Goal: Information Seeking & Learning: Learn about a topic

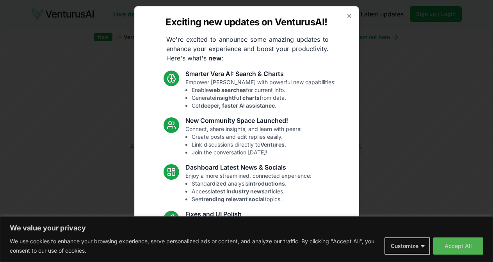
click at [346, 18] on icon "button" at bounding box center [349, 16] width 6 height 6
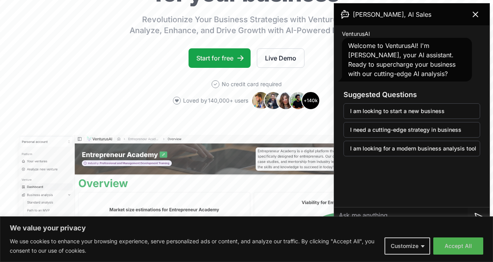
scroll to position [118, 0]
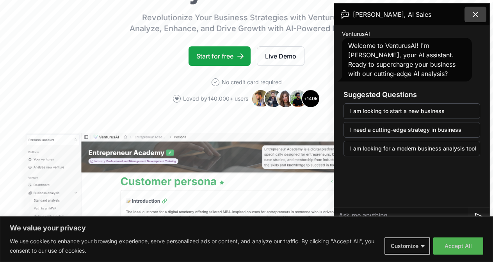
click at [475, 16] on icon at bounding box center [475, 14] width 9 height 9
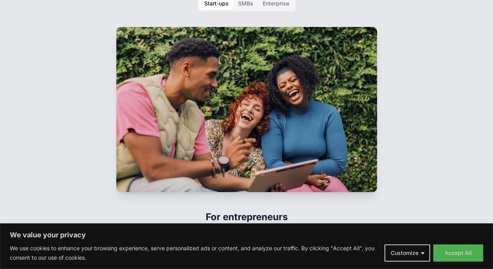
scroll to position [1175, 0]
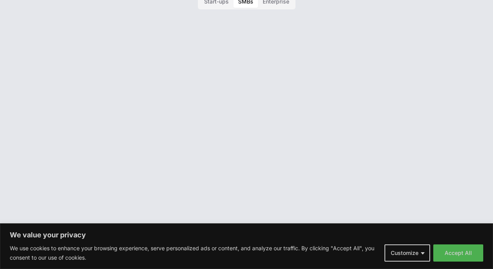
click at [246, 5] on div "SMBs" at bounding box center [245, 2] width 15 height 8
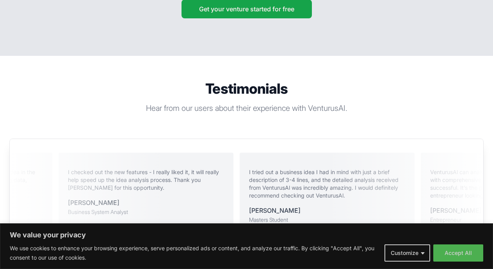
scroll to position [1440, 0]
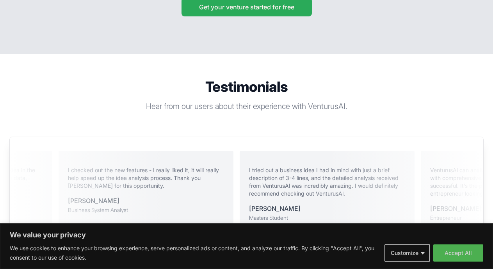
click at [259, 16] on button "Get your venture started for free" at bounding box center [247, 7] width 130 height 19
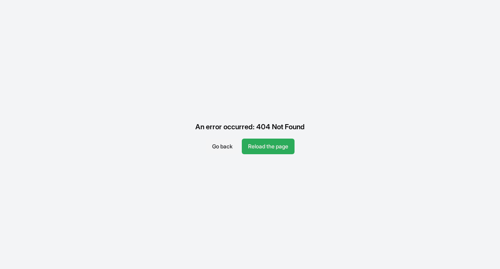
click at [284, 145] on button "Reload the page" at bounding box center [268, 147] width 53 height 16
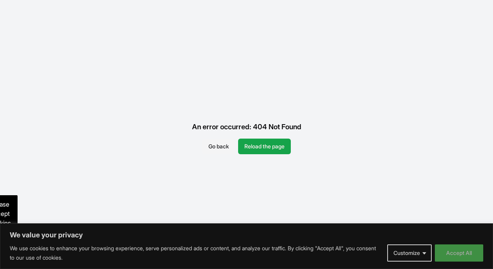
click at [454, 253] on button "Accept All" at bounding box center [459, 252] width 48 height 17
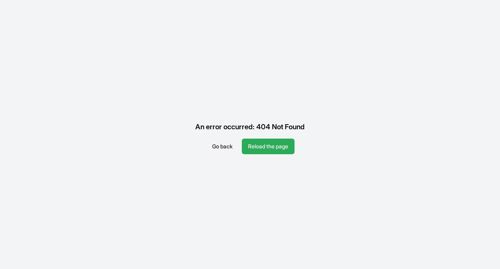
click at [269, 143] on button "Reload the page" at bounding box center [268, 147] width 53 height 16
click at [267, 148] on button "Reload the page" at bounding box center [268, 147] width 53 height 16
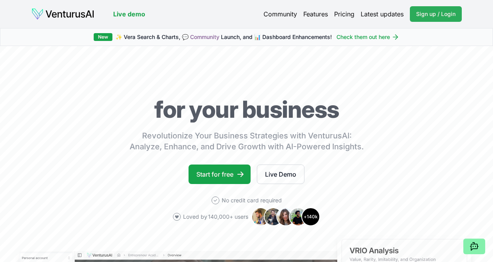
click at [420, 11] on span "Sign up / Login" at bounding box center [435, 14] width 39 height 8
click at [287, 184] on link "Live Demo" at bounding box center [281, 175] width 48 height 20
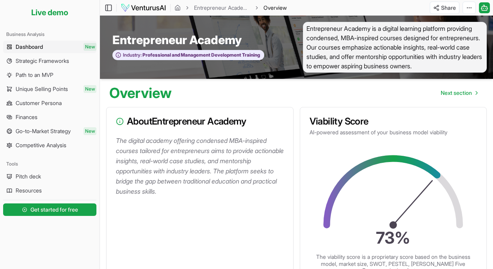
click at [33, 47] on span "Dashboard" at bounding box center [29, 47] width 27 height 8
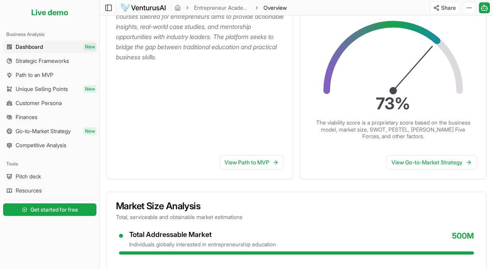
scroll to position [55, 0]
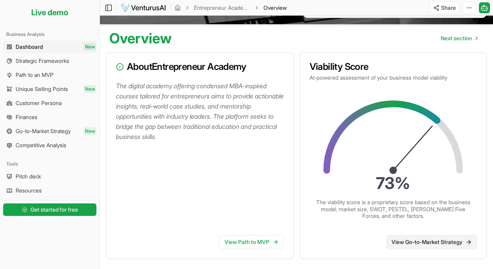
click at [430, 245] on link "View Go-to-Market Strategy" at bounding box center [431, 242] width 91 height 14
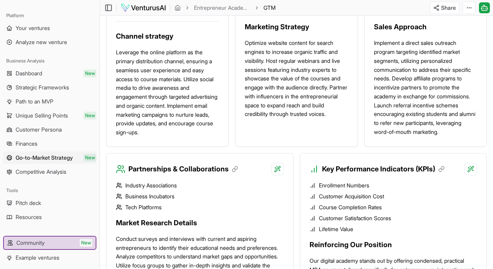
scroll to position [709, 0]
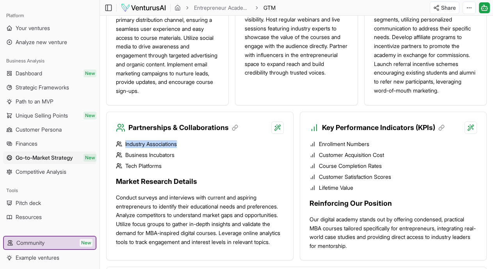
drag, startPoint x: 125, startPoint y: 133, endPoint x: 182, endPoint y: 135, distance: 57.0
click at [182, 140] on li "Industry Associations" at bounding box center [200, 144] width 168 height 8
click at [148, 140] on li "Industry Associations" at bounding box center [200, 144] width 168 height 8
drag, startPoint x: 320, startPoint y: 146, endPoint x: 386, endPoint y: 157, distance: 67.2
click at [386, 157] on ul "Enrollment Numbers Customer Acquisition Cost Course Completion Rates Customer S…" at bounding box center [394, 166] width 168 height 52
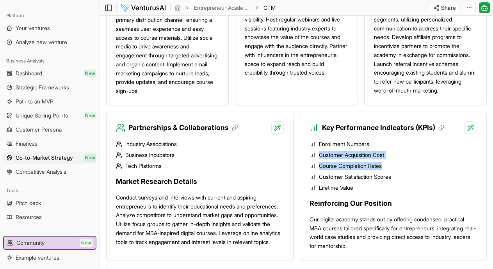
click at [414, 162] on li "Course Completion Rates" at bounding box center [394, 166] width 168 height 8
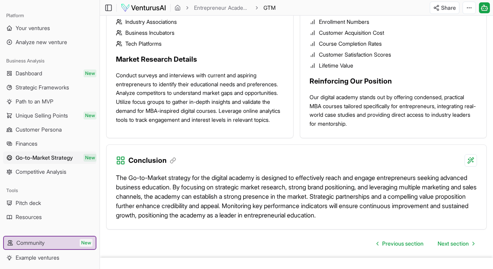
scroll to position [827, 0]
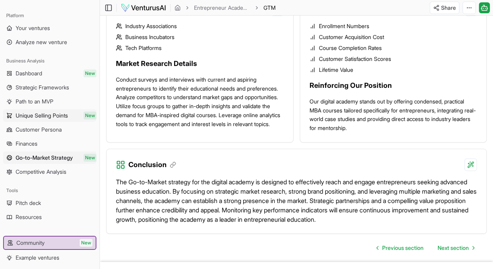
click at [41, 117] on span "Unique Selling Points" at bounding box center [42, 116] width 52 height 8
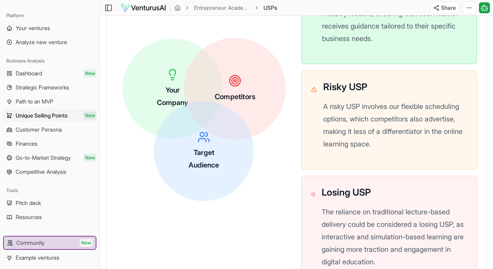
scroll to position [310, 0]
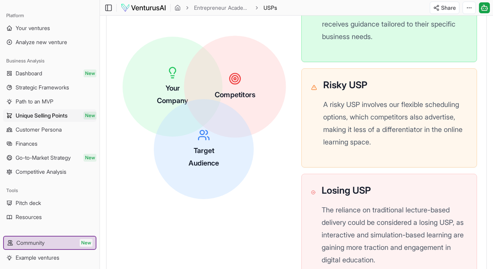
click at [235, 80] on circle at bounding box center [235, 79] width 2 height 2
drag, startPoint x: 237, startPoint y: 106, endPoint x: 288, endPoint y: 101, distance: 51.3
click at [288, 101] on div "Your Company Competitors Target Audience" at bounding box center [204, 118] width 176 height 176
click at [226, 80] on div "Competitors" at bounding box center [235, 86] width 41 height 28
click at [175, 87] on span "Your Company" at bounding box center [173, 94] width 32 height 21
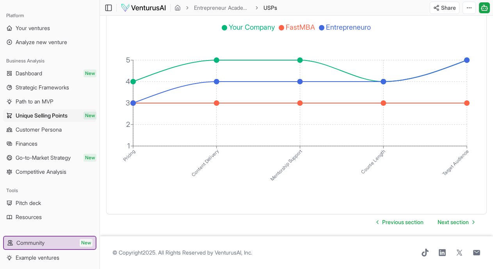
scroll to position [1493, 0]
click at [452, 218] on span "Next section" at bounding box center [453, 222] width 31 height 8
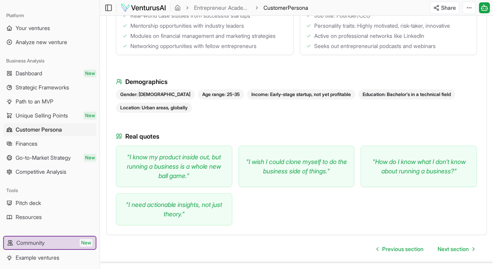
scroll to position [344, 0]
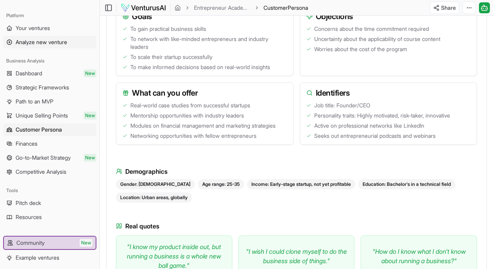
click at [37, 41] on span "Analyze new venture" at bounding box center [42, 42] width 52 height 8
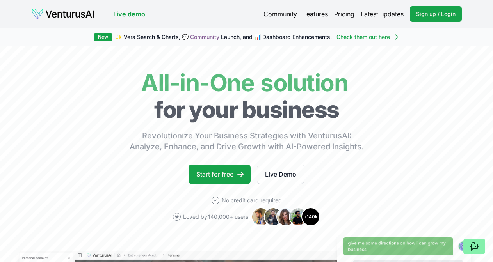
click at [345, 11] on link "Pricing" at bounding box center [344, 13] width 20 height 9
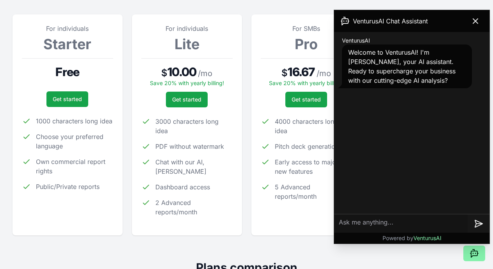
scroll to position [118, 0]
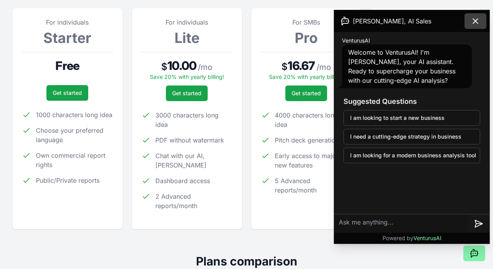
click at [476, 19] on icon at bounding box center [475, 20] width 9 height 9
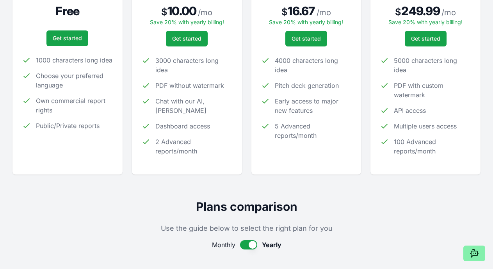
scroll to position [0, 0]
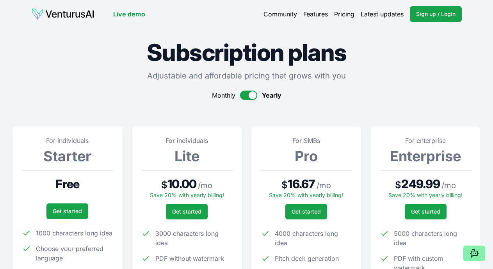
click at [128, 14] on link "Live demo" at bounding box center [129, 13] width 32 height 9
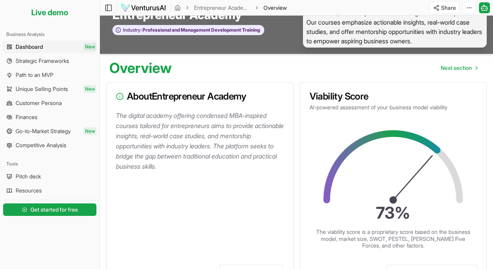
scroll to position [27, 0]
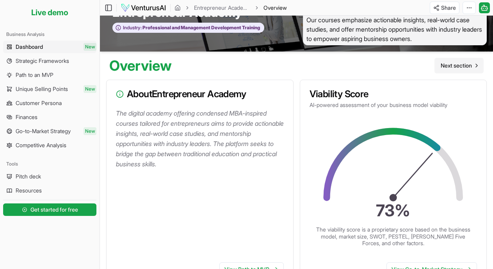
click at [465, 67] on span "Next section" at bounding box center [456, 66] width 31 height 8
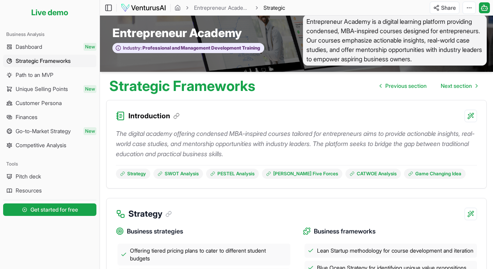
scroll to position [9, 0]
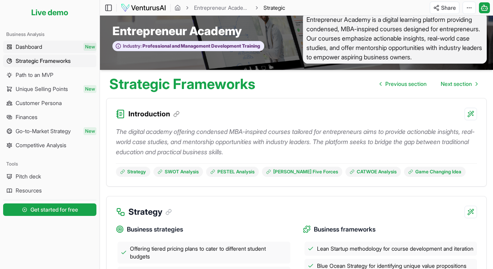
click at [22, 45] on span "Dashboard" at bounding box center [29, 47] width 27 height 8
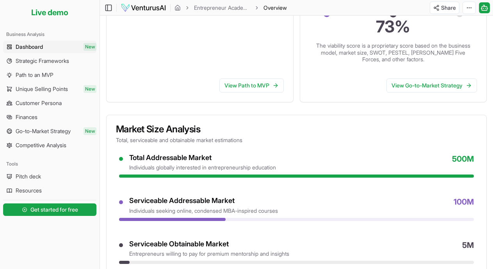
scroll to position [219, 0]
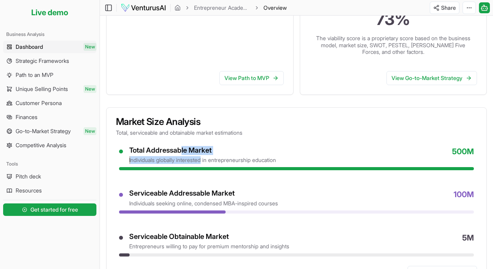
drag, startPoint x: 184, startPoint y: 158, endPoint x: 204, endPoint y: 161, distance: 20.2
click at [204, 161] on div "Total Addressable Market individuals globally interested in entrepreneurship ed…" at bounding box center [202, 155] width 147 height 18
click at [204, 140] on div "Market Size Analysis Total, serviceable and obtainable market estimations" at bounding box center [297, 127] width 380 height 38
drag, startPoint x: 116, startPoint y: 138, endPoint x: 159, endPoint y: 135, distance: 43.4
click at [159, 135] on p "Total, serviceable and obtainable market estimations" at bounding box center [296, 133] width 361 height 8
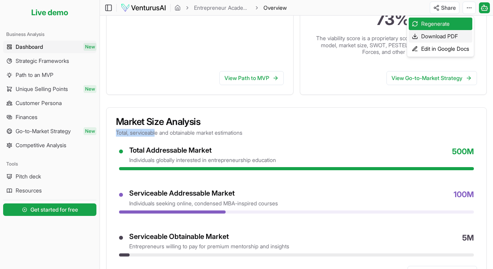
click at [459, 36] on div "Download PDF" at bounding box center [441, 36] width 64 height 12
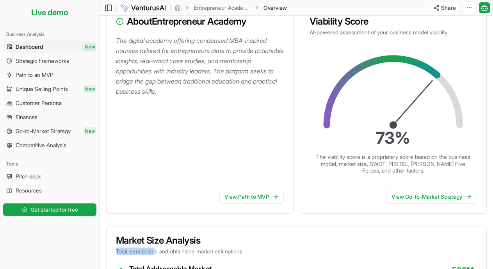
scroll to position [100, 0]
click at [264, 199] on link "View Path to MVP" at bounding box center [251, 196] width 64 height 14
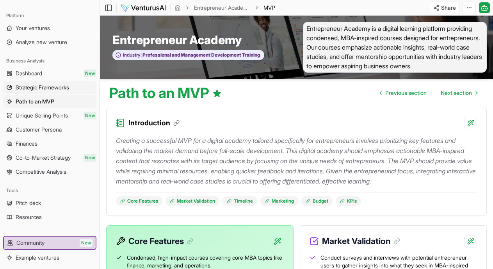
click at [17, 89] on span "Strategic Frameworks" at bounding box center [42, 88] width 53 height 8
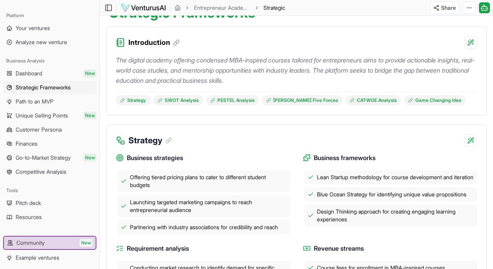
scroll to position [109, 0]
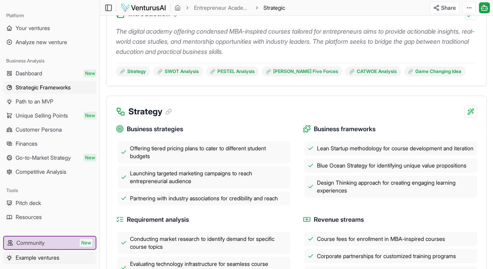
click at [25, 256] on span "Example ventures" at bounding box center [38, 258] width 44 height 8
